Goal: Task Accomplishment & Management: Manage account settings

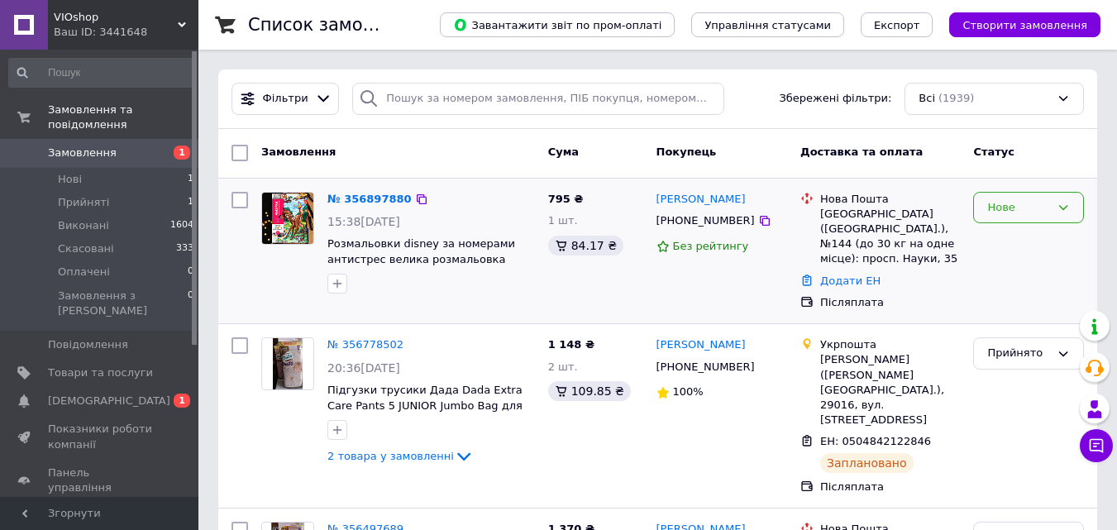
click at [1069, 209] on icon at bounding box center [1062, 207] width 13 height 13
click at [1022, 233] on li "Прийнято" at bounding box center [1028, 242] width 109 height 31
click at [758, 227] on icon at bounding box center [764, 220] width 13 height 13
drag, startPoint x: 647, startPoint y: 202, endPoint x: 739, endPoint y: 184, distance: 93.4
click at [739, 185] on div "№ 356897880 15:38[DATE] Раскраски disney по номерам антистресс большая раскраск…" at bounding box center [658, 251] width 866 height 132
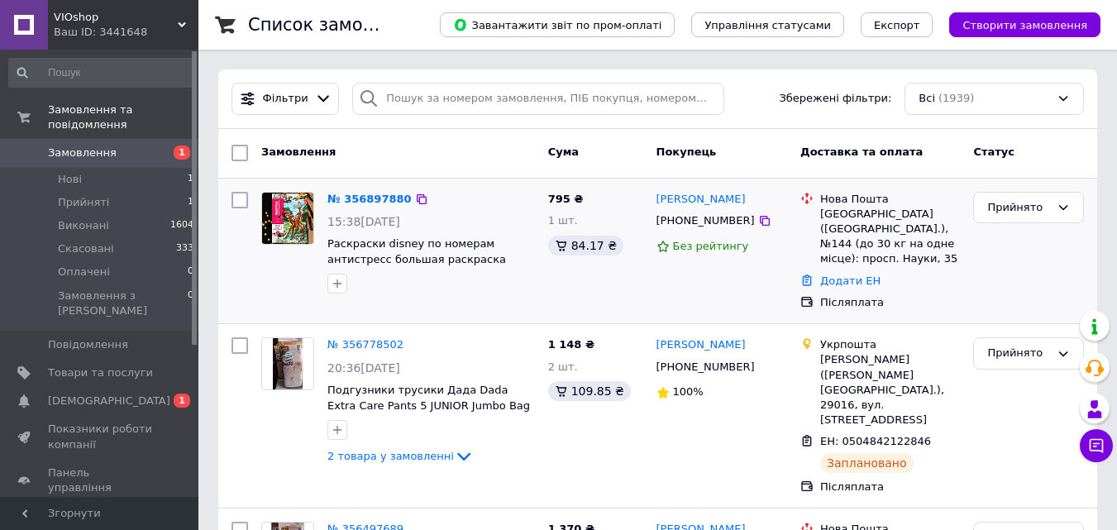
click at [767, 207] on div "[PERSON_NAME]" at bounding box center [722, 199] width 135 height 19
drag, startPoint x: 742, startPoint y: 206, endPoint x: 656, endPoint y: 207, distance: 86.0
click at [656, 207] on div "[PERSON_NAME]" at bounding box center [722, 199] width 135 height 19
copy link "[PERSON_NAME]"
drag, startPoint x: 820, startPoint y: 212, endPoint x: 839, endPoint y: 212, distance: 19.0
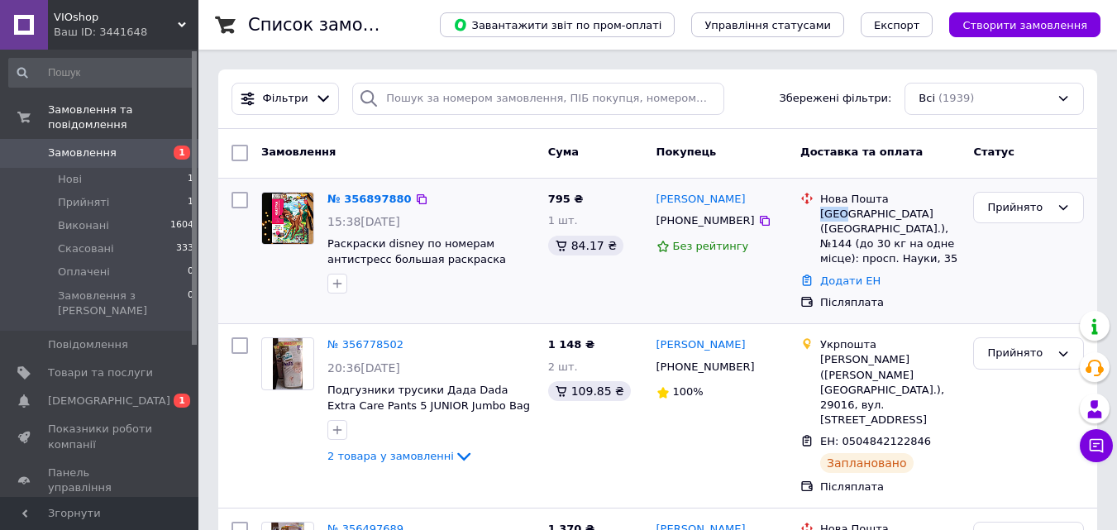
click at [839, 212] on div "[GEOGRAPHIC_DATA] ([GEOGRAPHIC_DATA].), №144 (до 30 кг на одне місце): просп. Н…" at bounding box center [890, 237] width 140 height 60
copy div "[GEOGRAPHIC_DATA]"
click at [366, 200] on link "№ 356897880" at bounding box center [369, 199] width 84 height 12
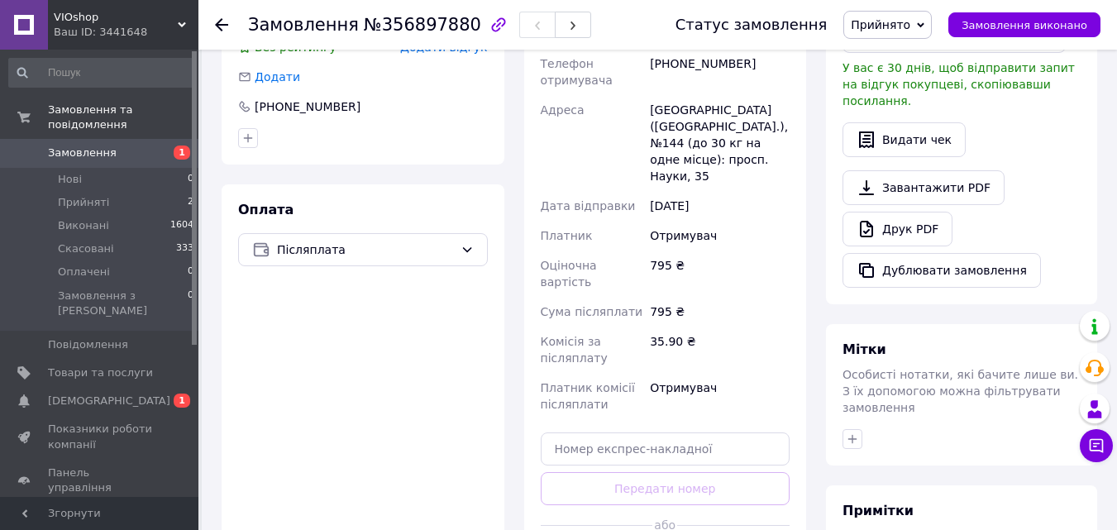
scroll to position [496, 0]
click at [602, 432] on input "text" at bounding box center [666, 448] width 250 height 33
paste input "20451225188584"
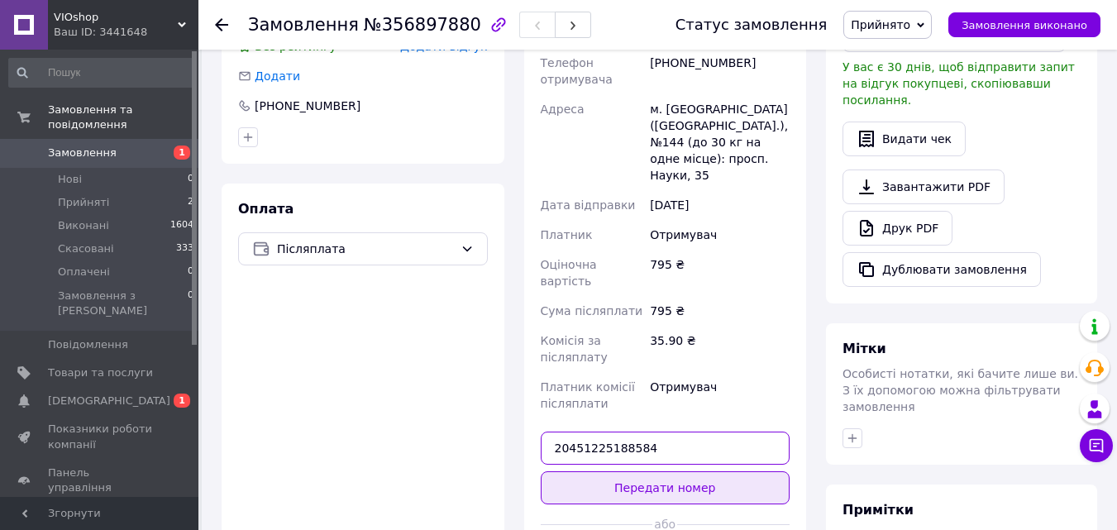
type input "20451225188584"
click at [751, 471] on button "Передати номер" at bounding box center [666, 487] width 250 height 33
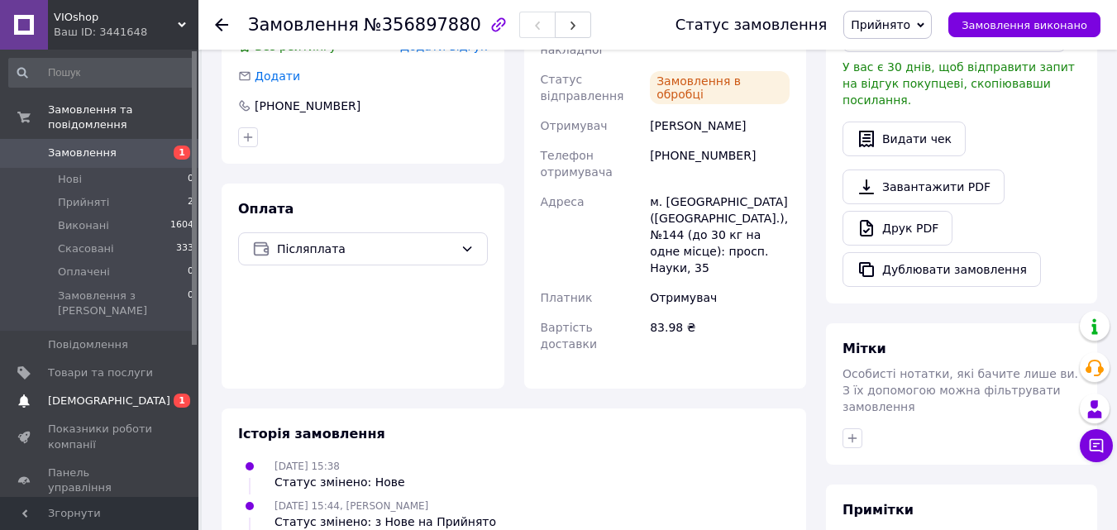
click at [64, 393] on span "[DEMOGRAPHIC_DATA]" at bounding box center [109, 400] width 122 height 15
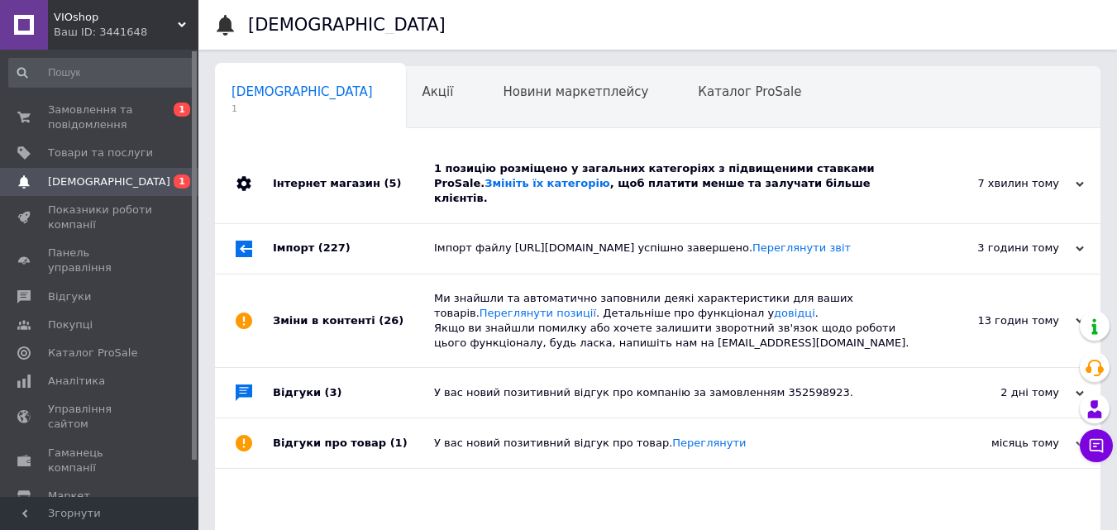
click at [410, 169] on div "Інтернет магазин (5)" at bounding box center [353, 184] width 161 height 79
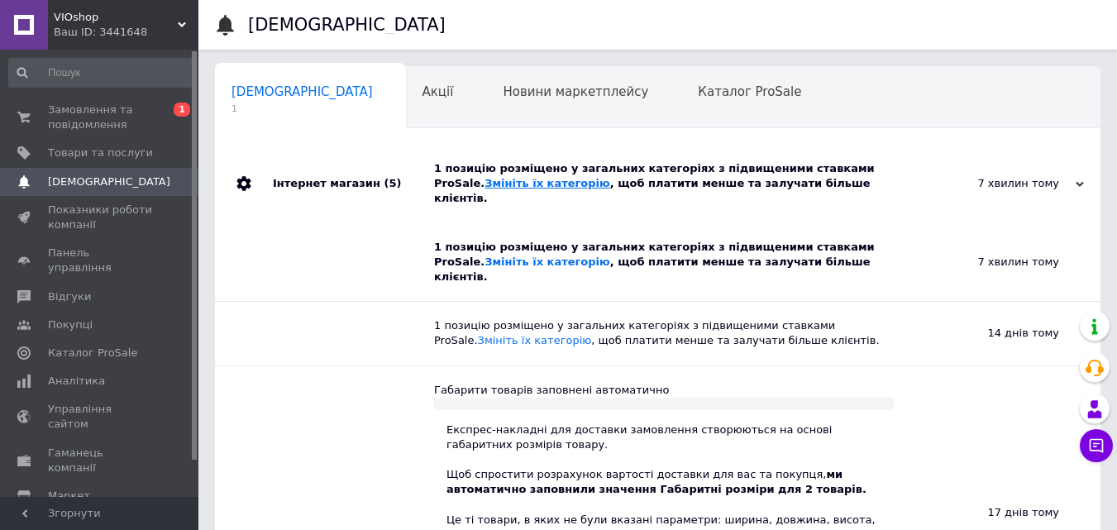
click at [484, 179] on link "Змініть їх категорію" at bounding box center [546, 183] width 125 height 12
